Goal: Navigation & Orientation: Find specific page/section

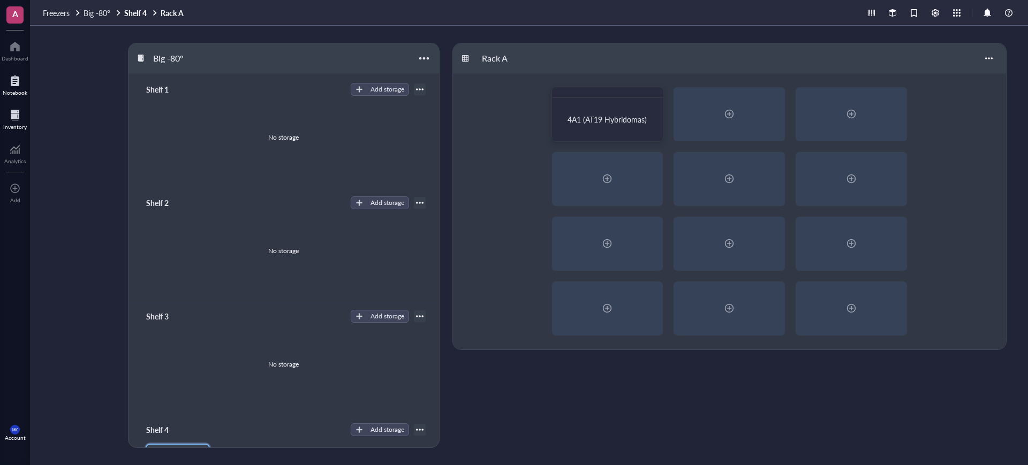
click at [19, 94] on div "Notebook" at bounding box center [15, 92] width 25 height 6
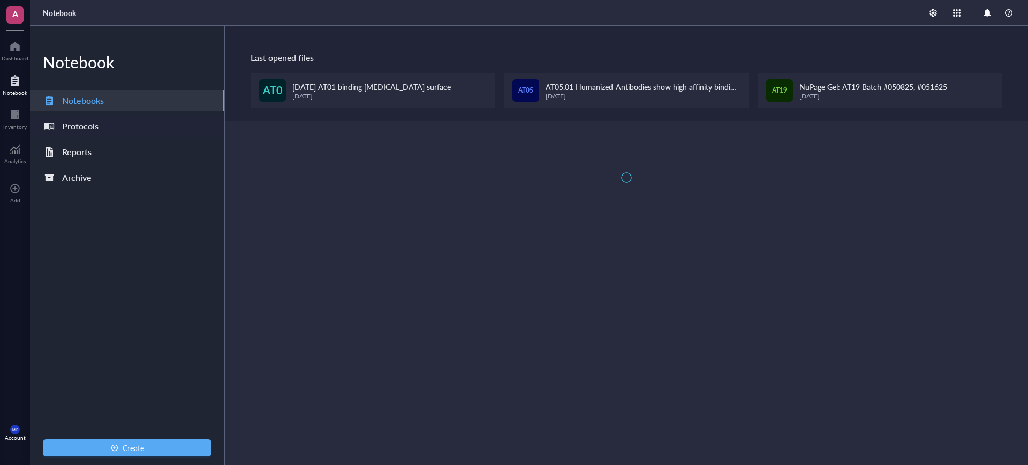
click at [65, 122] on div "Protocols" at bounding box center [80, 126] width 36 height 15
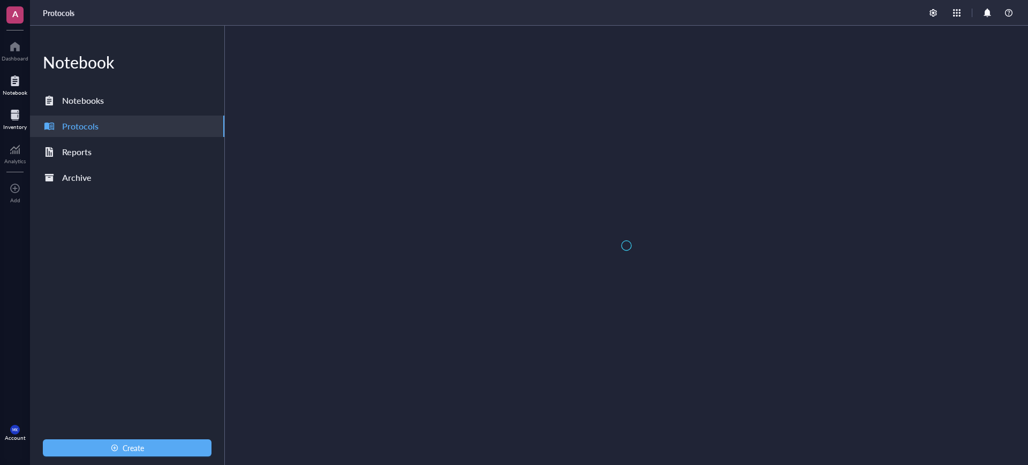
drag, startPoint x: 21, startPoint y: 124, endPoint x: 27, endPoint y: 121, distance: 7.2
click at [21, 124] on div "Inventory" at bounding box center [15, 127] width 24 height 6
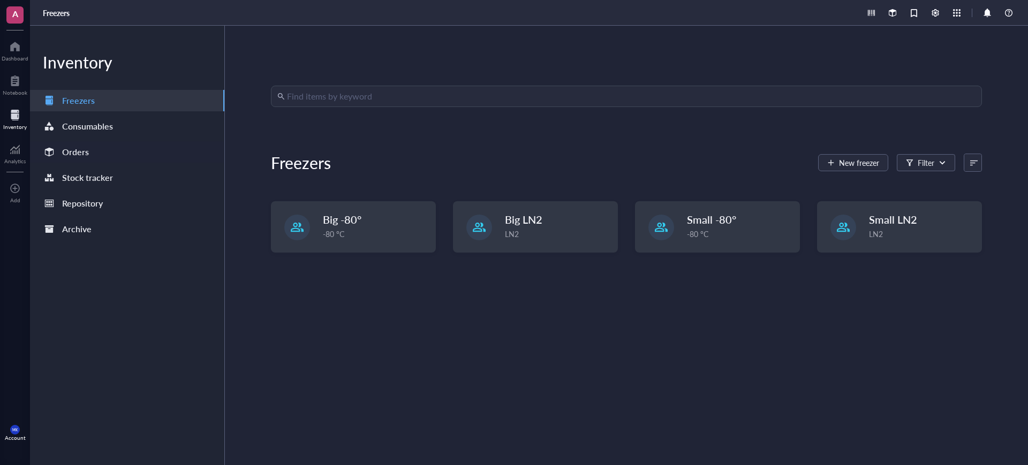
drag, startPoint x: 102, startPoint y: 155, endPoint x: 143, endPoint y: 148, distance: 41.8
click at [102, 154] on div "Orders" at bounding box center [127, 151] width 194 height 21
